Goal: Check status: Check status

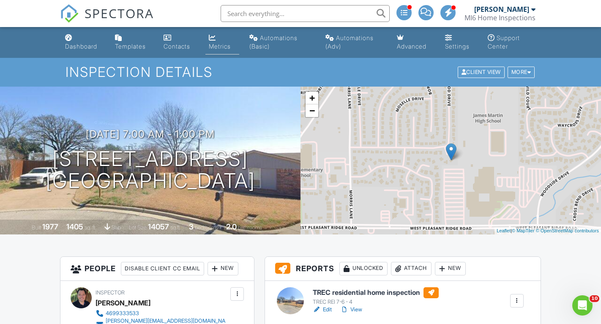
click at [219, 45] on div "Metrics" at bounding box center [220, 46] width 22 height 7
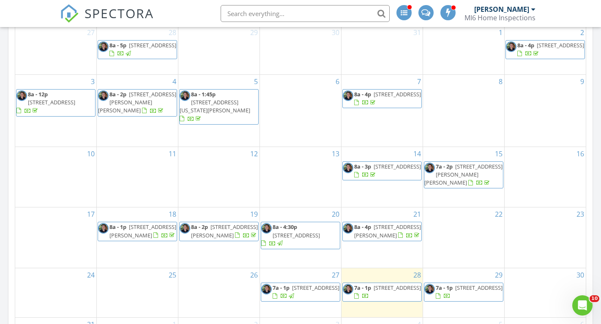
scroll to position [433, 0]
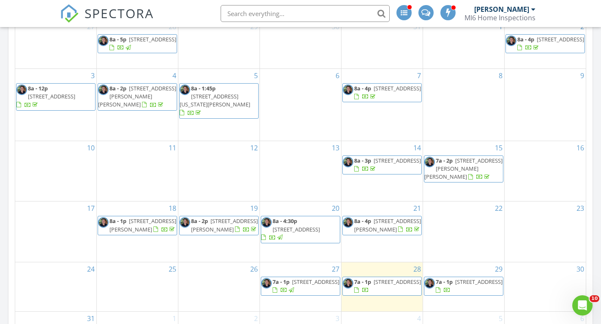
click at [385, 278] on span "3727 French Wood Dr, Arlington 76016" at bounding box center [396, 282] width 47 height 8
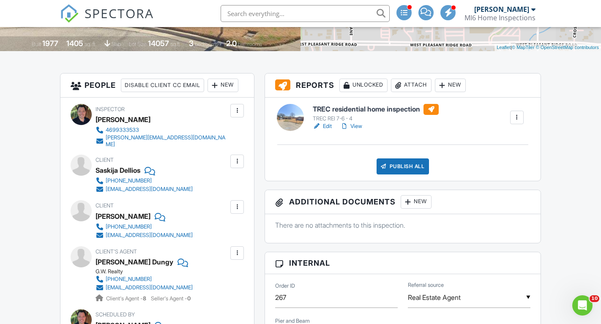
scroll to position [183, 0]
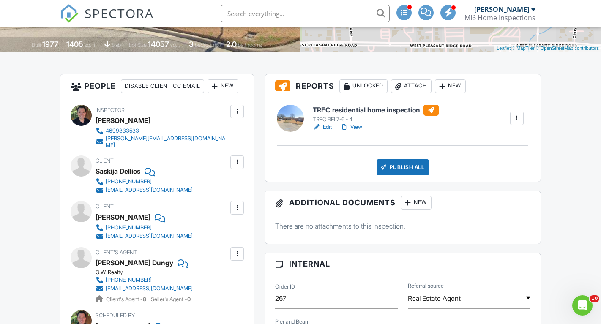
click at [328, 129] on link "Edit" at bounding box center [322, 127] width 19 height 8
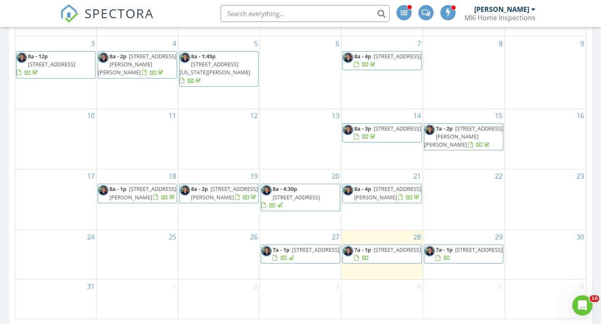
scroll to position [496, 0]
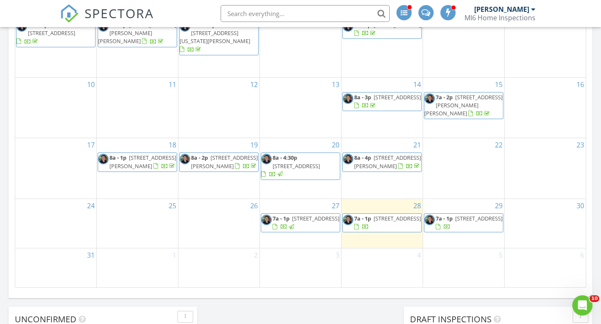
click at [383, 215] on span "[STREET_ADDRESS]" at bounding box center [396, 219] width 47 height 8
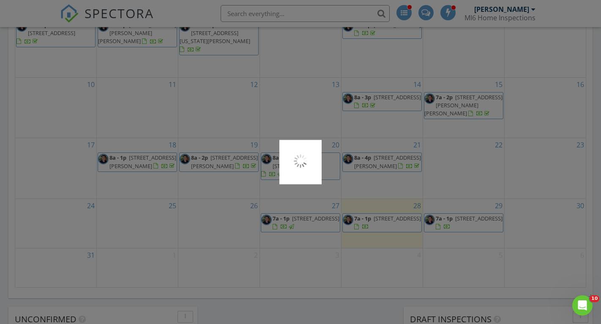
click at [383, 215] on div at bounding box center [300, 162] width 601 height 324
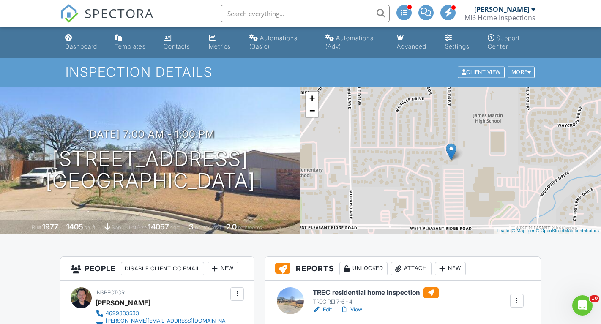
click at [357, 309] on link "View" at bounding box center [351, 309] width 22 height 8
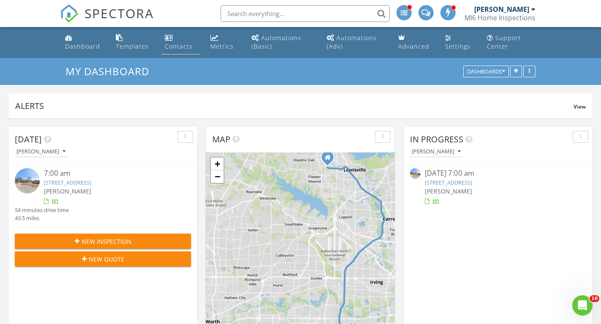
click at [175, 44] on div "Contacts" at bounding box center [179, 46] width 28 height 8
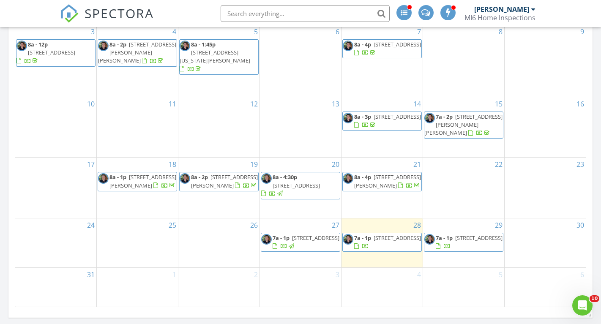
scroll to position [478, 0]
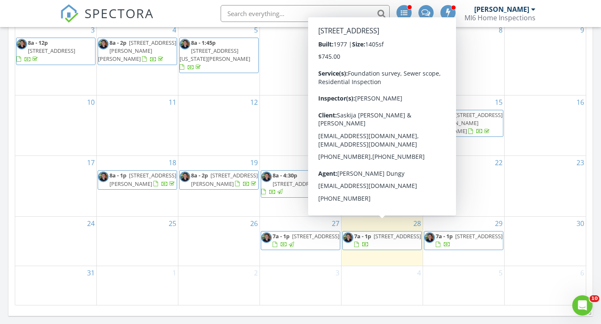
click at [382, 235] on span "[STREET_ADDRESS]" at bounding box center [396, 236] width 47 height 8
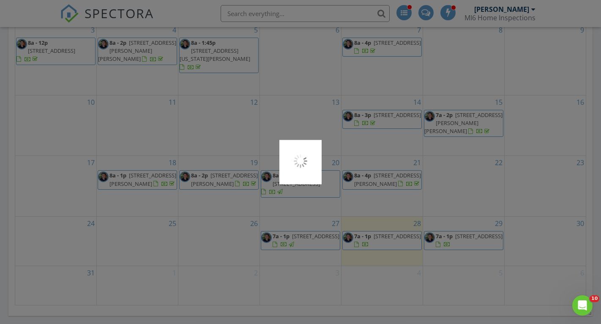
click at [382, 235] on div at bounding box center [300, 162] width 601 height 324
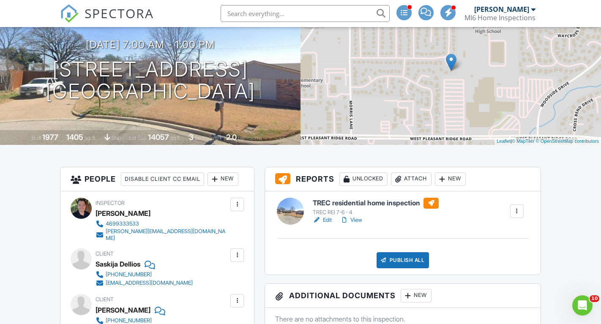
scroll to position [91, 0]
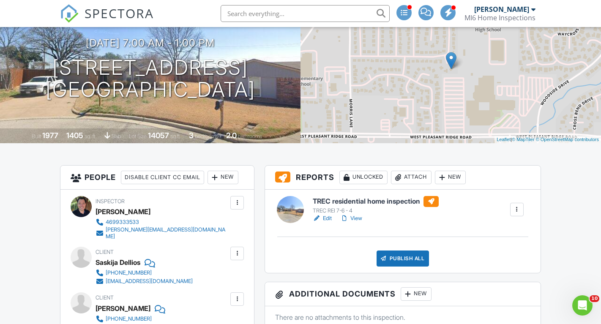
click at [356, 219] on link "View" at bounding box center [351, 218] width 22 height 8
